Goal: Task Accomplishment & Management: Manage account settings

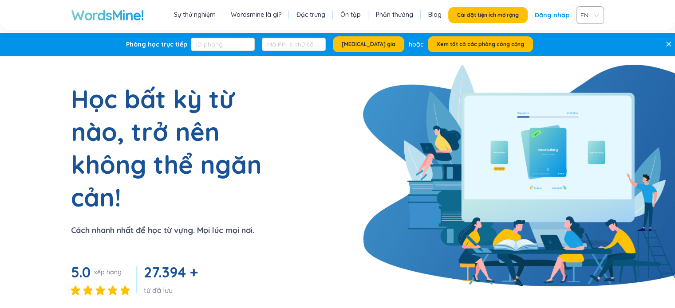
click at [550, 14] on font "Đăng nhập" at bounding box center [552, 15] width 35 height 8
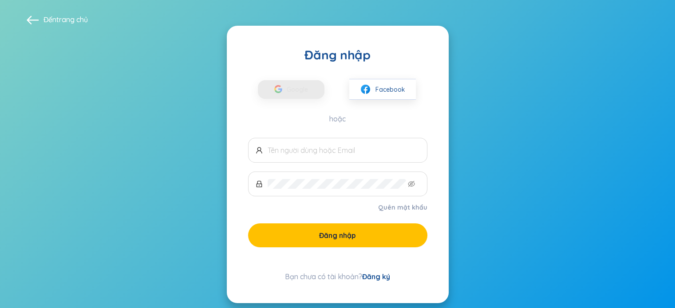
click at [385, 74] on div "Google Facebook" at bounding box center [337, 81] width 179 height 37
click at [387, 88] on font "Facebook" at bounding box center [390, 90] width 30 height 8
click at [401, 83] on button "Facebook" at bounding box center [382, 89] width 67 height 21
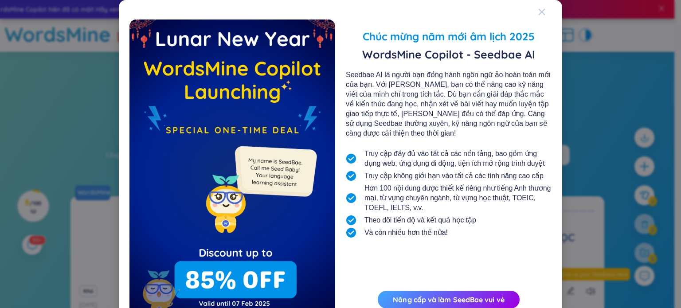
click at [539, 11] on icon "Đóng" at bounding box center [542, 12] width 6 height 6
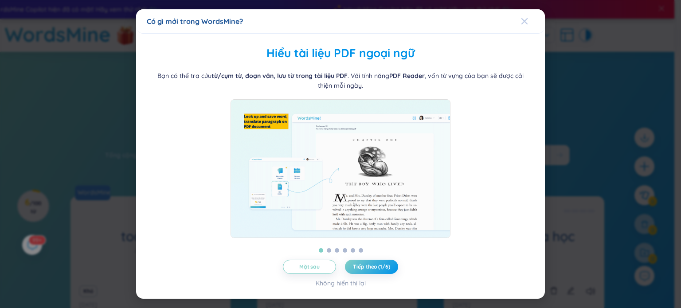
click at [536, 17] on span "Đóng" at bounding box center [533, 21] width 24 height 24
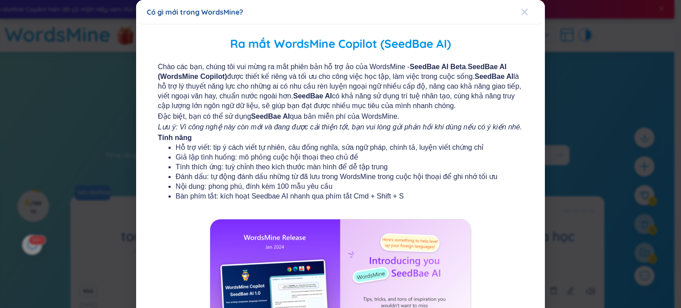
click at [522, 12] on icon "Đóng" at bounding box center [525, 12] width 6 height 6
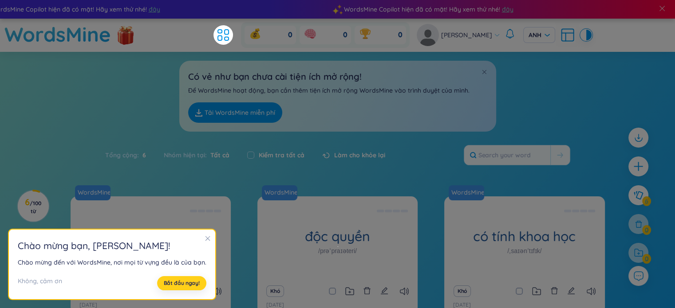
click at [197, 286] on button "Bắt đầu ngay!" at bounding box center [181, 283] width 49 height 14
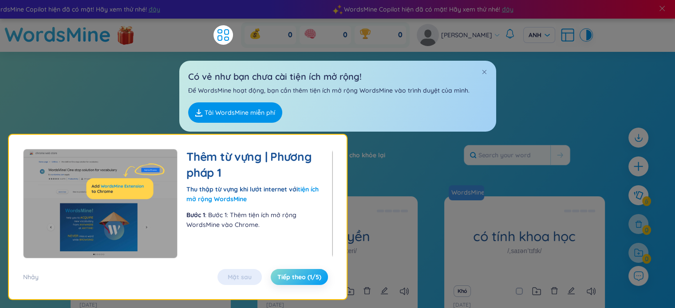
click at [307, 276] on font "Tiếp theo (1/5)" at bounding box center [299, 277] width 44 height 8
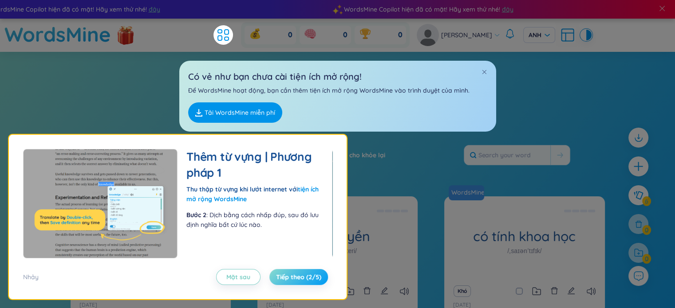
click at [307, 276] on font "Tiếp theo (2/5)" at bounding box center [298, 277] width 45 height 8
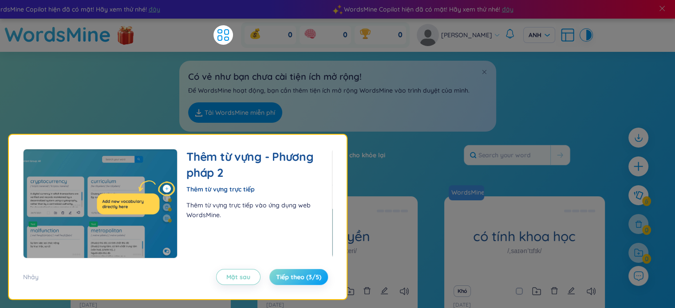
click at [307, 276] on font "Tiếp theo (3/5)" at bounding box center [298, 277] width 45 height 8
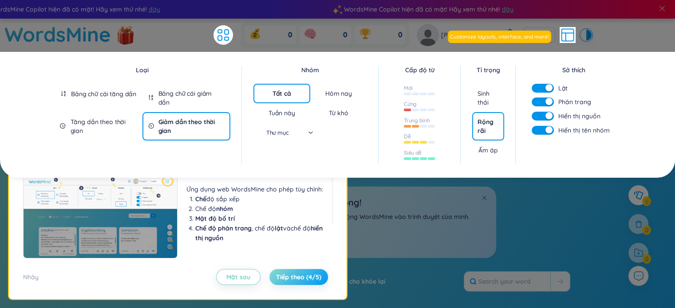
click at [307, 276] on font "Tiếp theo (4/5)" at bounding box center [298, 277] width 45 height 8
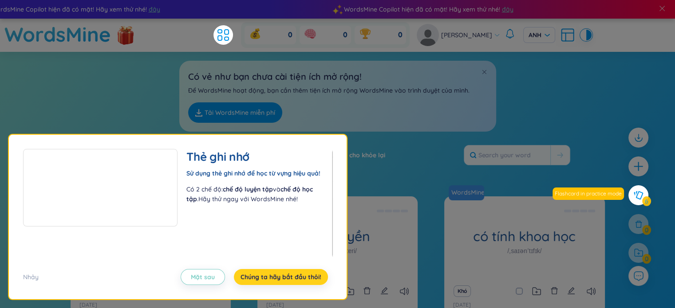
click at [309, 277] on font "Chúng ta hãy bắt đầu thôi!" at bounding box center [280, 277] width 81 height 8
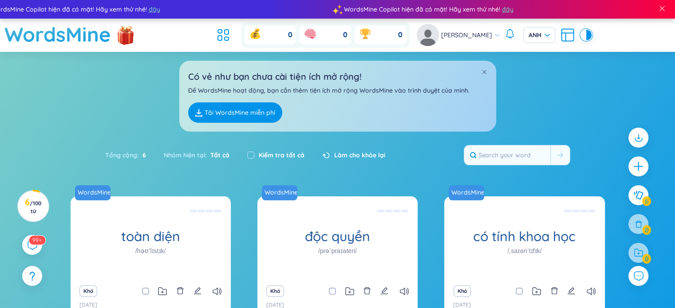
click at [292, 36] on font "0" at bounding box center [290, 35] width 4 height 10
click at [260, 35] on icon at bounding box center [255, 35] width 10 height 8
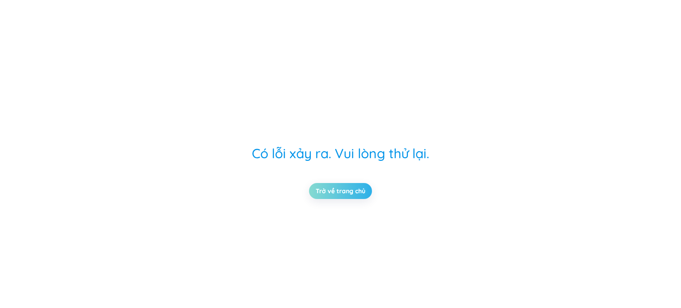
click at [356, 192] on link "Trở về trang chủ" at bounding box center [341, 191] width 50 height 10
click at [356, 189] on link "Trở về trang chủ" at bounding box center [341, 191] width 50 height 10
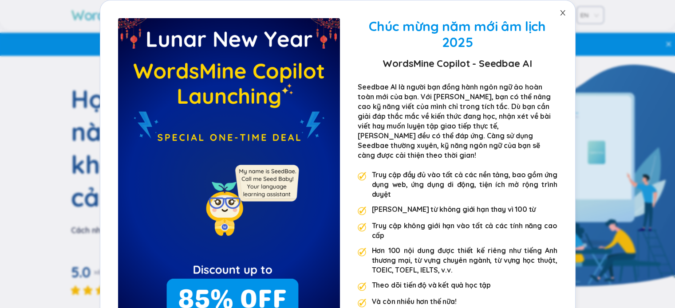
click at [559, 11] on icon "đóng" at bounding box center [562, 12] width 7 height 7
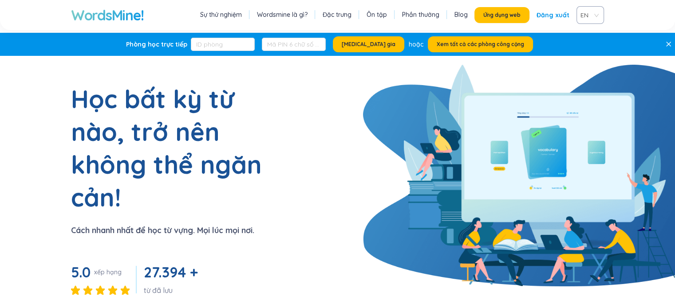
scroll to position [177, 0]
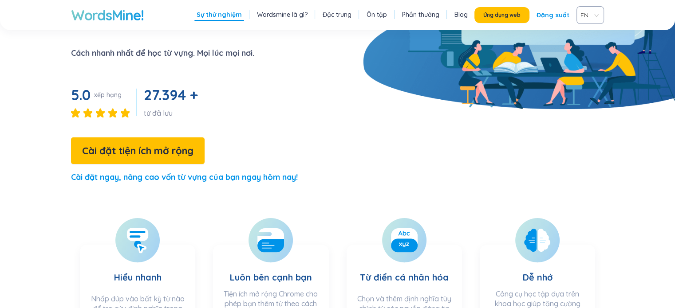
click at [546, 15] on font "Đăng xuất" at bounding box center [552, 15] width 33 height 8
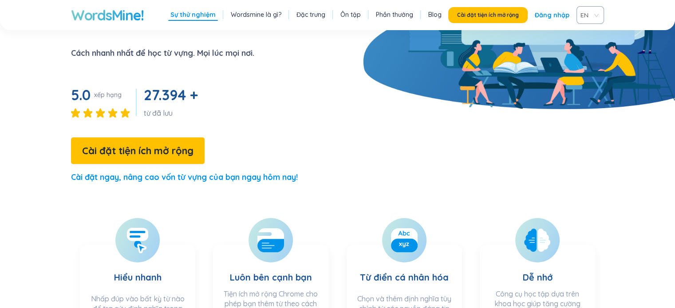
click at [539, 8] on link "Đăng nhập" at bounding box center [552, 15] width 35 height 16
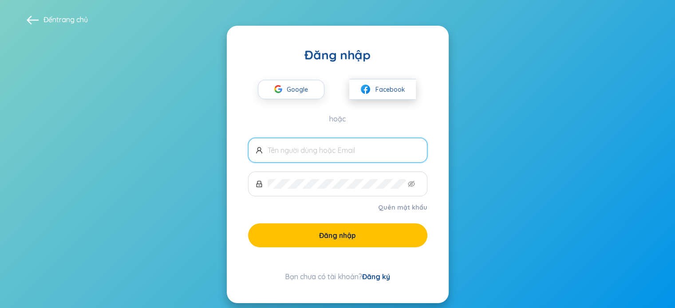
click at [377, 83] on button "Facebook" at bounding box center [382, 89] width 67 height 21
click at [378, 86] on font "Facebook" at bounding box center [390, 90] width 30 height 8
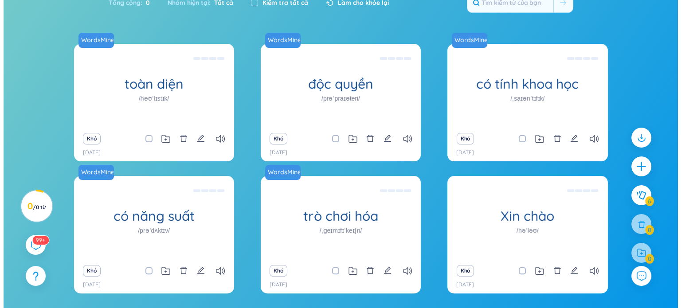
scroll to position [184, 0]
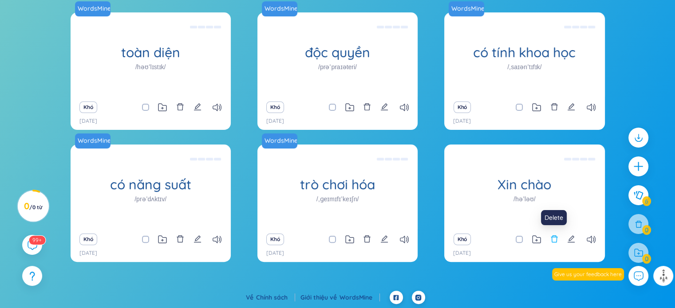
click at [555, 240] on icon "xóa bỏ" at bounding box center [554, 239] width 8 height 8
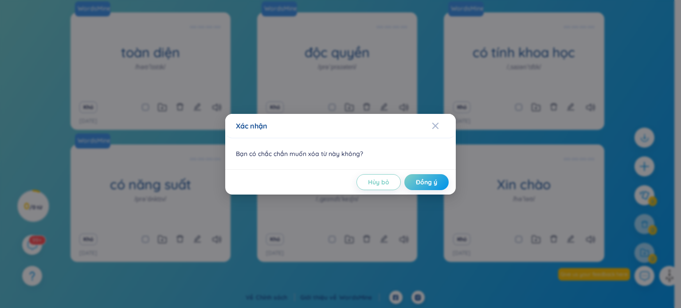
drag, startPoint x: 477, startPoint y: 198, endPoint x: 468, endPoint y: 198, distance: 8.9
click at [476, 198] on div "Xác nhận Bạn có chắc chắn muốn xóa từ này không? Hủy bỏ Đồng ý" at bounding box center [340, 154] width 681 height 308
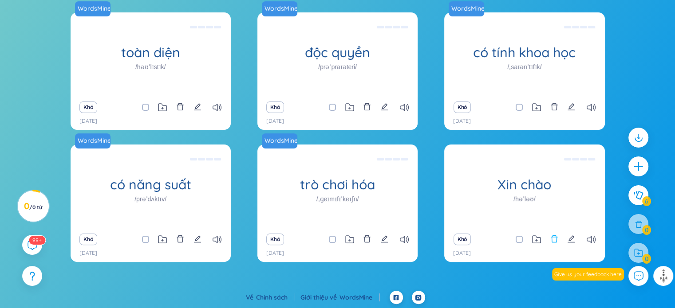
click at [555, 237] on icon "xóa bỏ" at bounding box center [554, 239] width 7 height 7
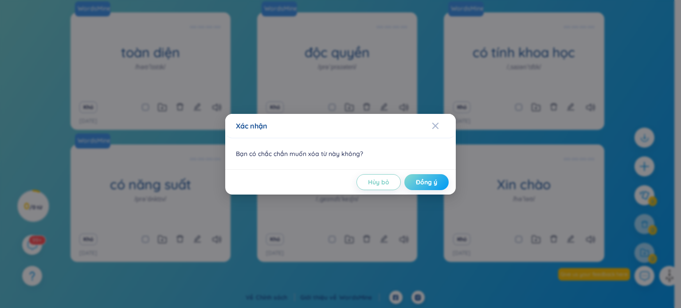
click at [421, 185] on font "Đồng ý" at bounding box center [426, 182] width 21 height 8
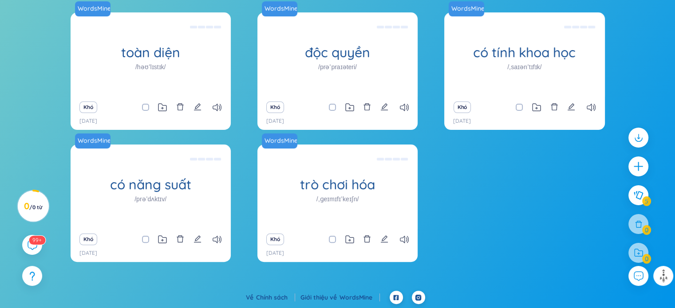
click at [367, 241] on icon "xóa bỏ" at bounding box center [367, 239] width 8 height 8
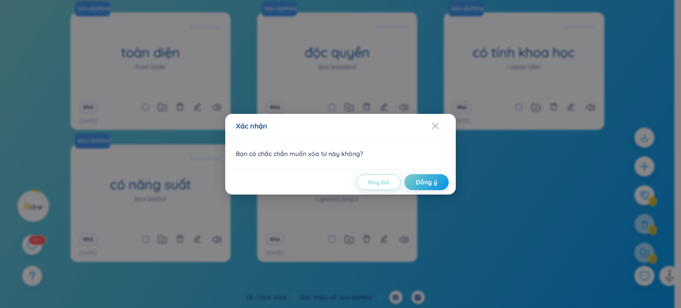
click at [397, 186] on button "Hủy bỏ" at bounding box center [379, 182] width 44 height 16
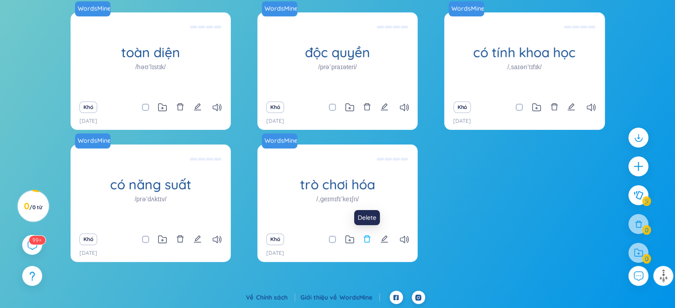
click at [368, 236] on icon "xóa bỏ" at bounding box center [367, 239] width 7 height 7
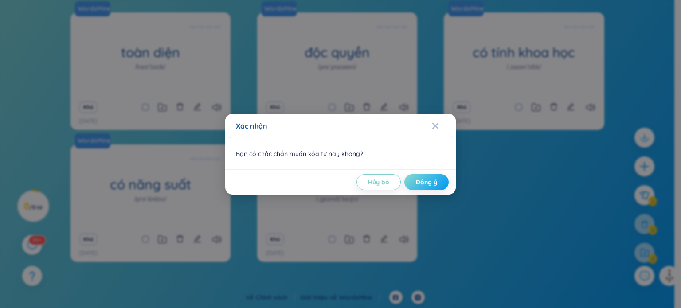
click at [437, 182] on button "Đồng ý" at bounding box center [427, 182] width 44 height 16
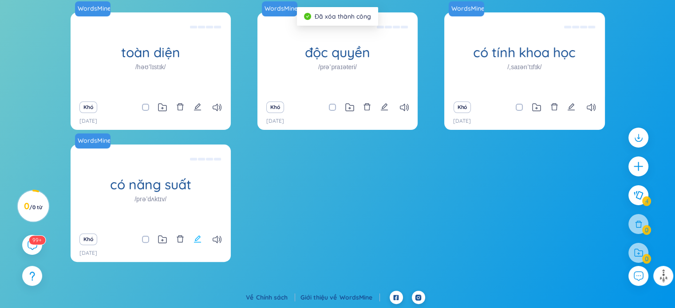
click at [201, 236] on icon "biên tập" at bounding box center [197, 239] width 8 height 8
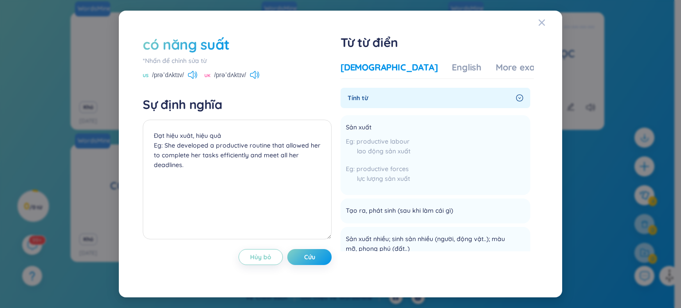
click at [535, 23] on div "có năng suất *Nhấn để chỉnh sửa từ US /prəˈdʌktɪv/ UK /prəˈdʌktɪv/ Sự định nghĩ…" at bounding box center [341, 154] width 422 height 266
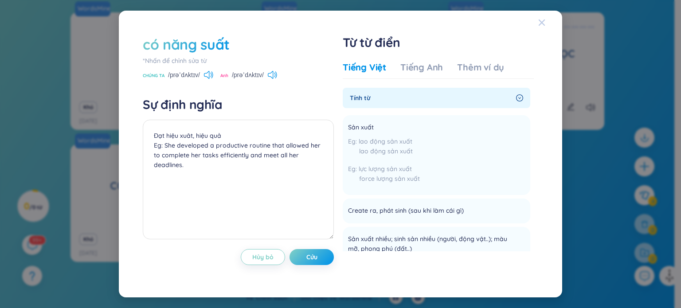
click at [541, 17] on div "Đóng" at bounding box center [542, 23] width 7 height 24
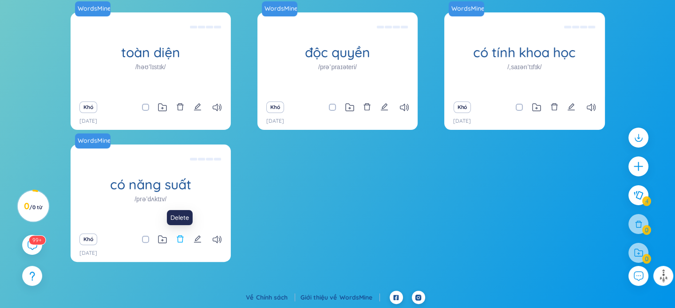
click at [179, 235] on button at bounding box center [180, 239] width 8 height 12
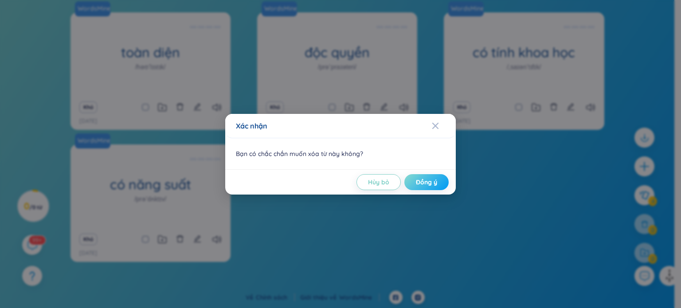
click at [418, 182] on font "Đồng ý" at bounding box center [426, 182] width 21 height 8
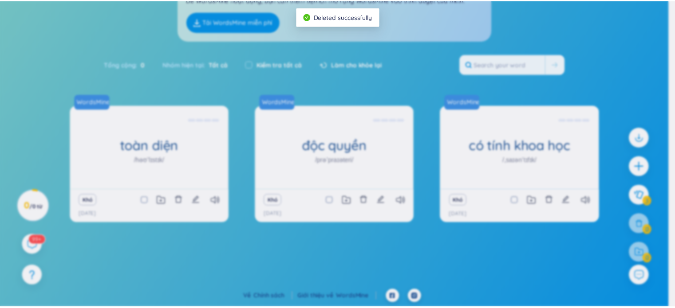
scroll to position [90, 0]
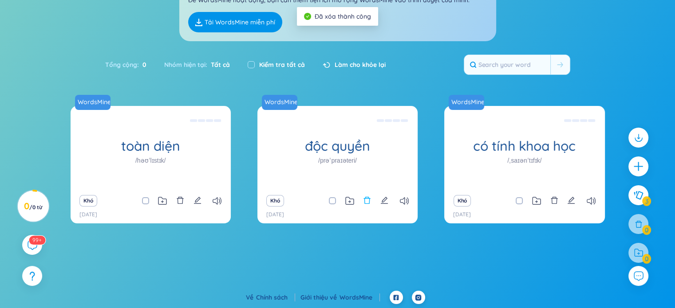
click at [364, 198] on icon "xóa bỏ" at bounding box center [367, 200] width 7 height 7
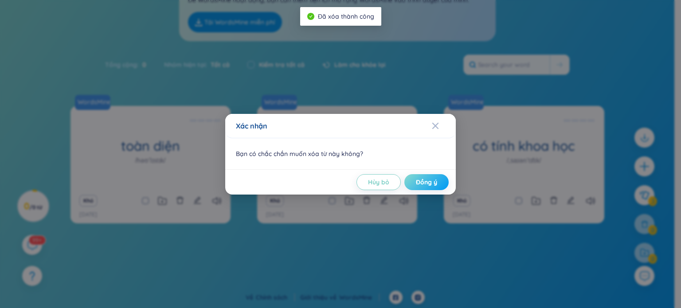
click at [446, 178] on button "Đồng ý" at bounding box center [427, 182] width 44 height 16
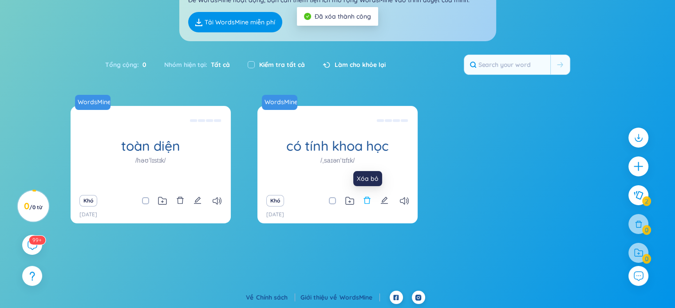
click at [370, 199] on icon "xóa bỏ" at bounding box center [367, 201] width 8 height 8
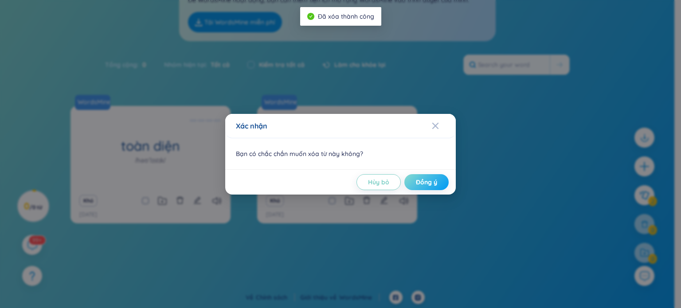
click at [422, 184] on font "Đồng ý" at bounding box center [426, 182] width 21 height 8
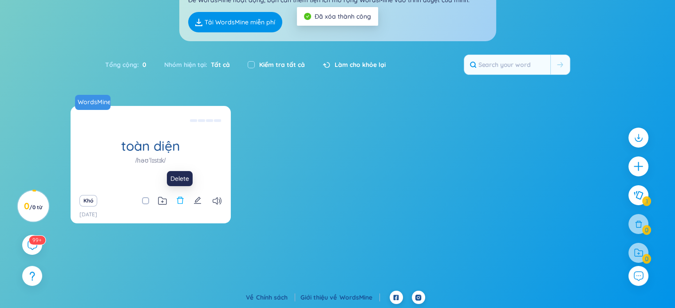
click at [181, 204] on icon "xóa bỏ" at bounding box center [180, 200] width 7 height 7
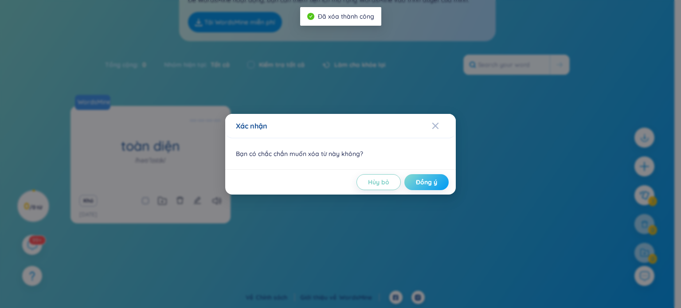
click at [443, 183] on button "Đồng ý" at bounding box center [427, 182] width 44 height 16
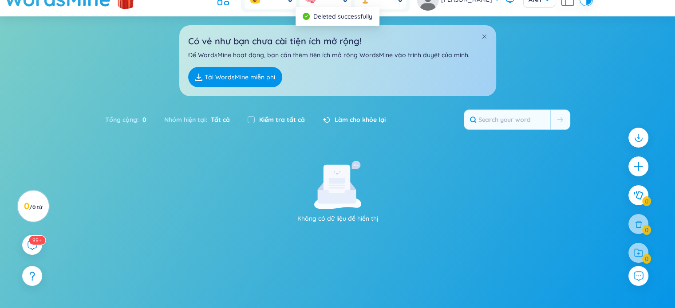
scroll to position [0, 0]
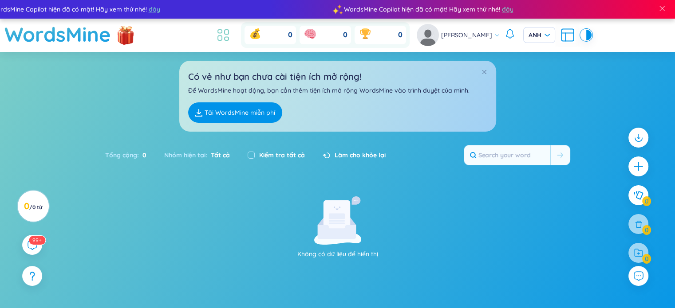
click at [231, 33] on icon at bounding box center [223, 35] width 16 height 16
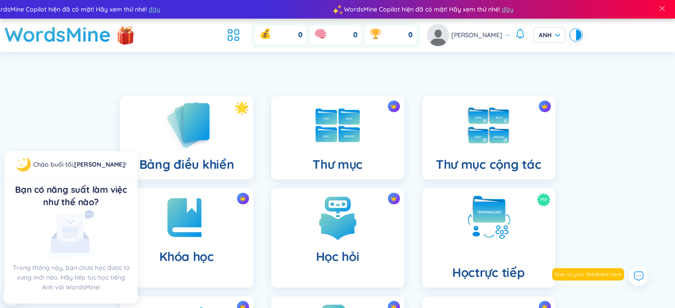
click at [211, 141] on div "Bảng điều khiển" at bounding box center [186, 137] width 133 height 83
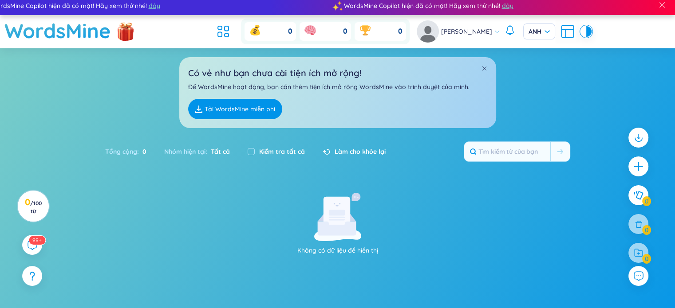
scroll to position [11, 0]
